Goal: Transaction & Acquisition: Purchase product/service

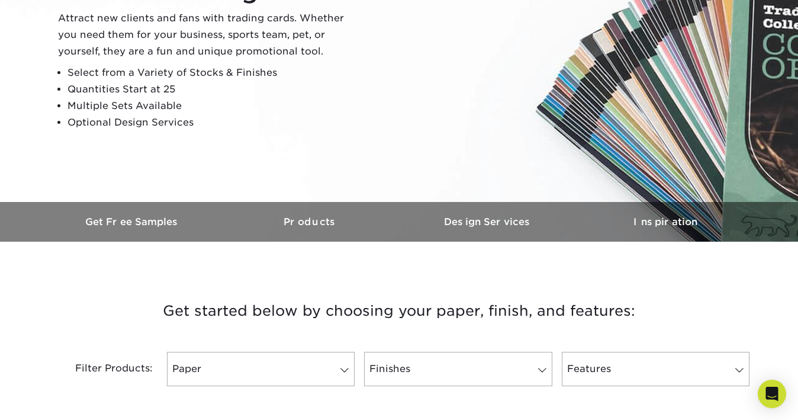
scroll to position [177, 0]
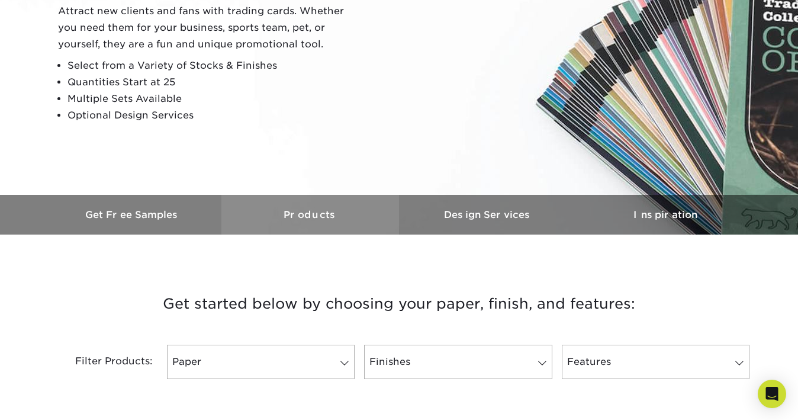
click at [317, 227] on link "Products" at bounding box center [310, 215] width 178 height 40
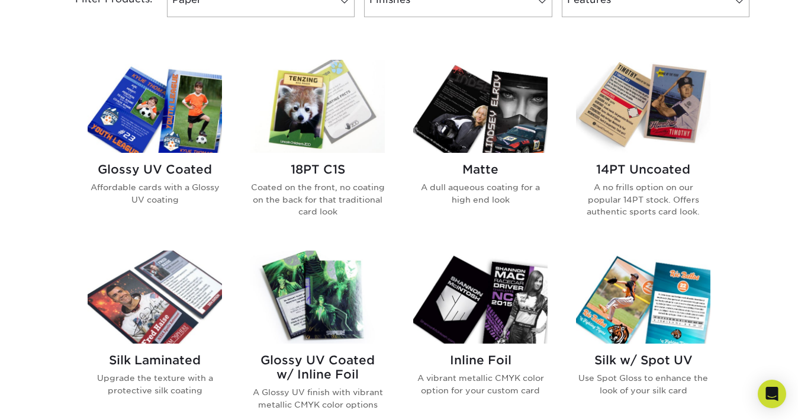
scroll to position [521, 0]
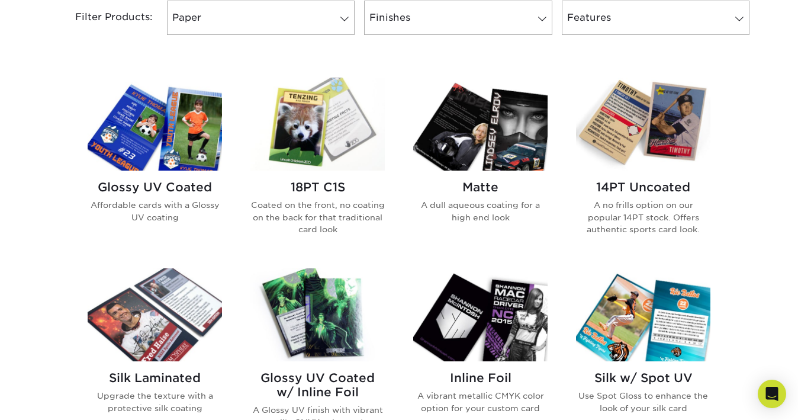
click at [333, 309] on img at bounding box center [317, 314] width 134 height 93
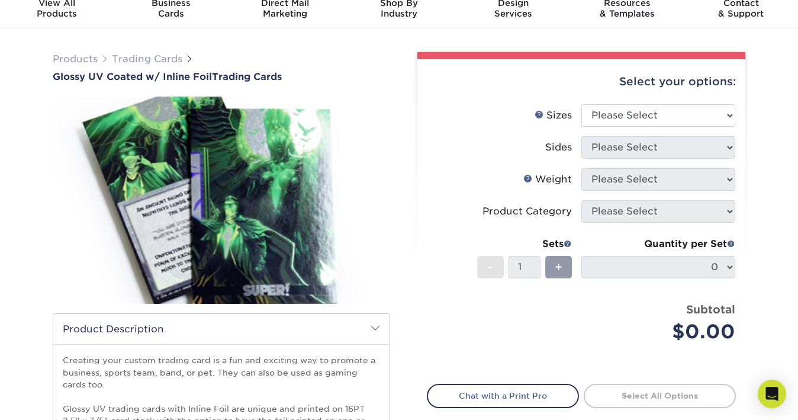
scroll to position [48, 0]
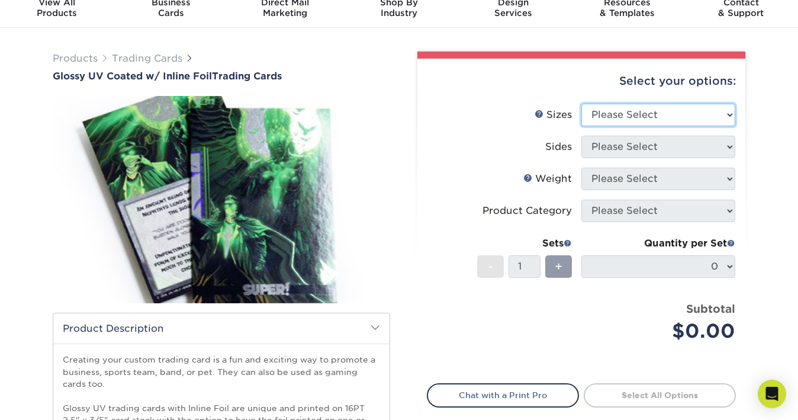
click at [658, 121] on select "Please Select 2.5" x 3.5"" at bounding box center [658, 115] width 154 height 22
select select "2.50x3.50"
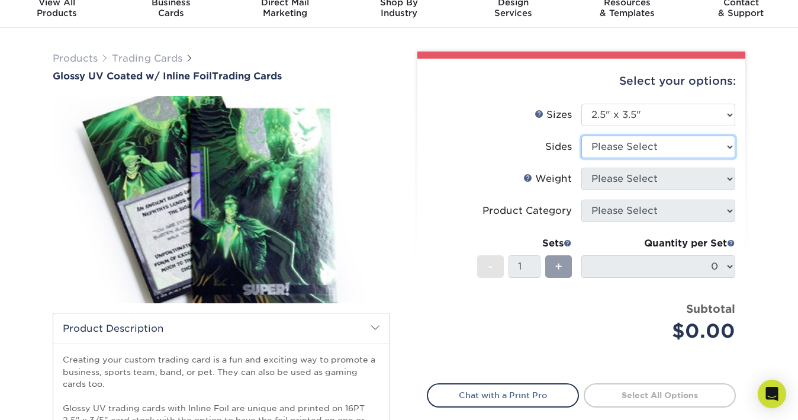
click at [622, 151] on select "Please Select Print Both Sides - Foil Back Only Print Both Sides - Foil Both Si…" at bounding box center [658, 147] width 154 height 22
select select "e9e9dfb3-fba1-4d60-972c-fd9ca5904d33"
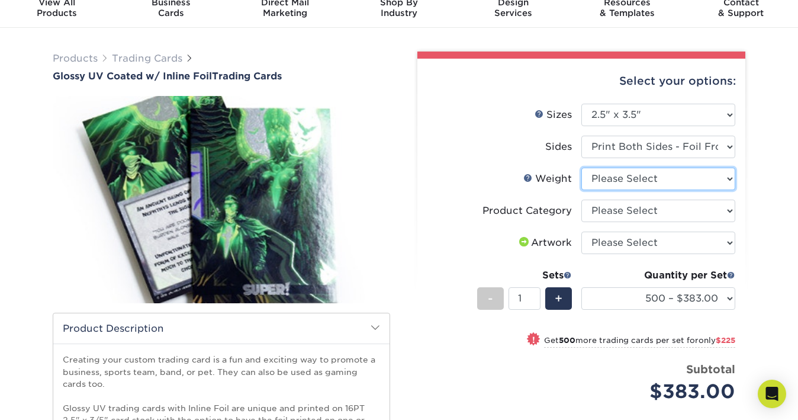
click at [641, 182] on select "Please Select 16PT" at bounding box center [658, 178] width 154 height 22
select select "16PT"
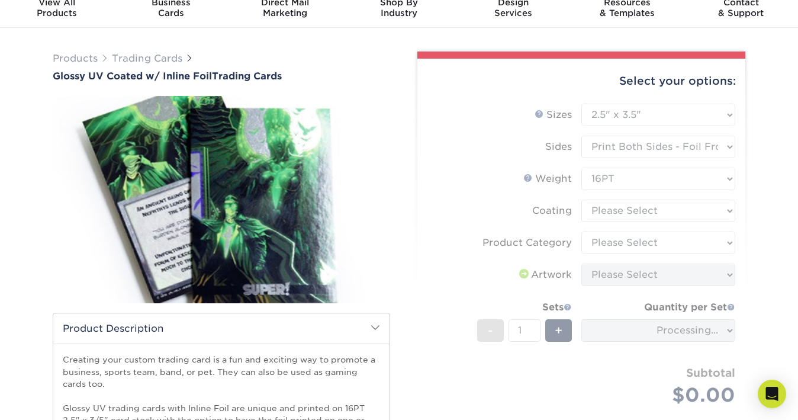
click at [618, 207] on form "Sizes Help Sizes Please Select 2.5" x 3.5" Sides Please Select 16PT - 1" at bounding box center [581, 269] width 309 height 330
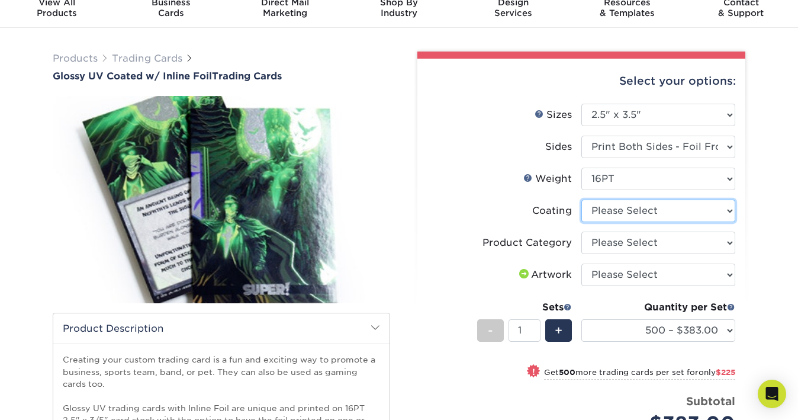
click at [607, 211] on select at bounding box center [658, 210] width 154 height 22
select select "ae367451-b2b8-45df-a344-0f05b6a12993"
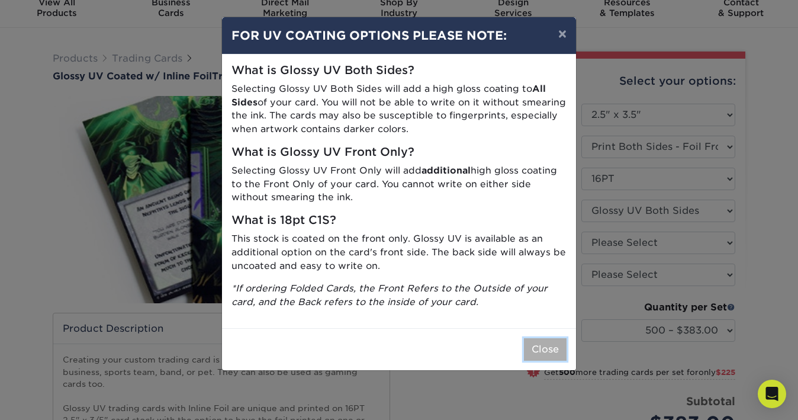
click at [550, 349] on button "Close" at bounding box center [545, 349] width 43 height 22
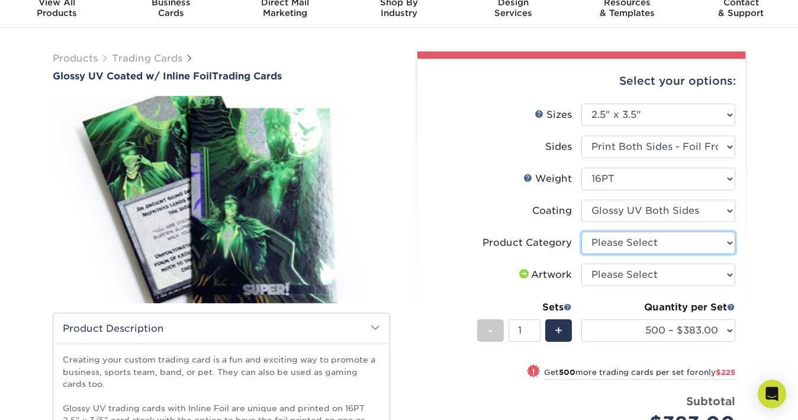
click at [611, 248] on select "Please Select Trading Cards" at bounding box center [658, 242] width 154 height 22
select select "c2f9bce9-36c2-409d-b101-c29d9d031e18"
click at [611, 244] on select "Please Select Trading Cards" at bounding box center [658, 242] width 154 height 22
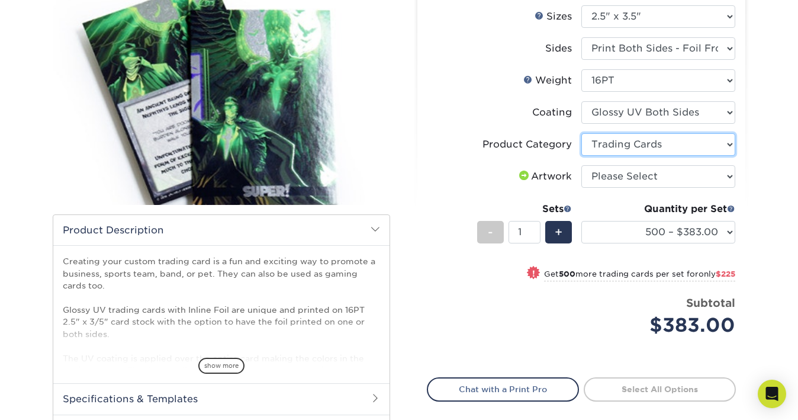
scroll to position [111, 0]
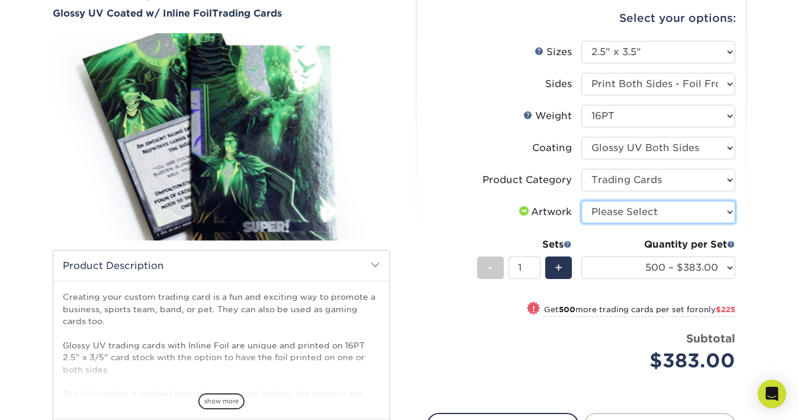
click at [632, 211] on select "Please Select I will upload files I need a design - $100" at bounding box center [658, 212] width 154 height 22
select select "upload"
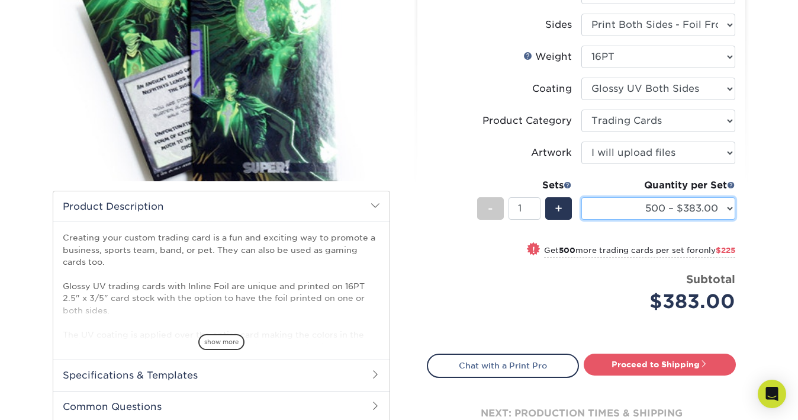
click at [643, 212] on select "500 – $383.00 1000 – $608.00 2500 – $883.00 5000 – $1252.00" at bounding box center [658, 208] width 154 height 22
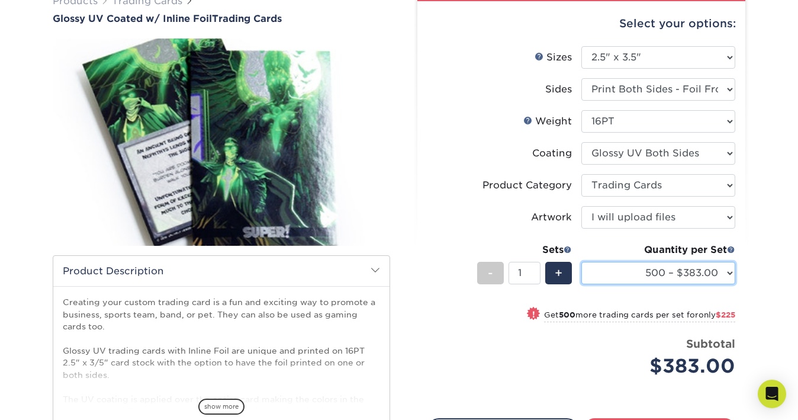
scroll to position [0, 0]
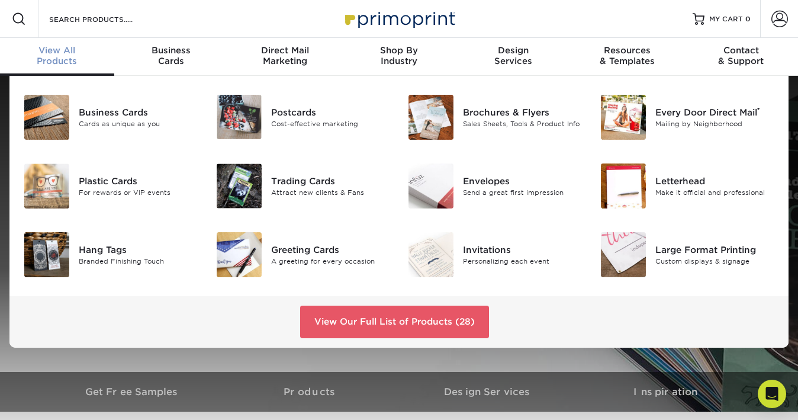
click at [59, 47] on span "View All" at bounding box center [57, 50] width 114 height 11
click at [262, 183] on div at bounding box center [239, 185] width 64 height 45
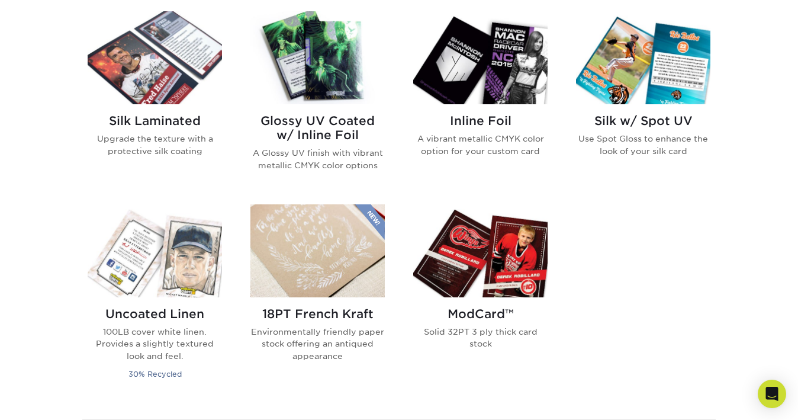
scroll to position [784, 0]
